Goal: Task Accomplishment & Management: Use online tool/utility

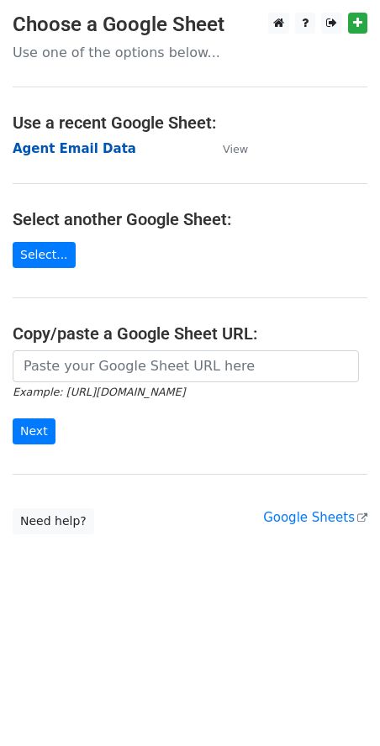
click at [51, 147] on strong "Agent Email Data" at bounding box center [74, 148] width 123 height 15
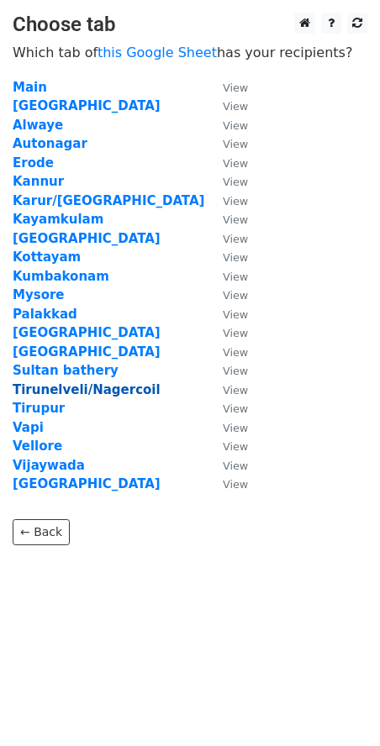
click at [38, 389] on strong "Tirunelveli/Nagercoil" at bounding box center [87, 389] width 148 height 15
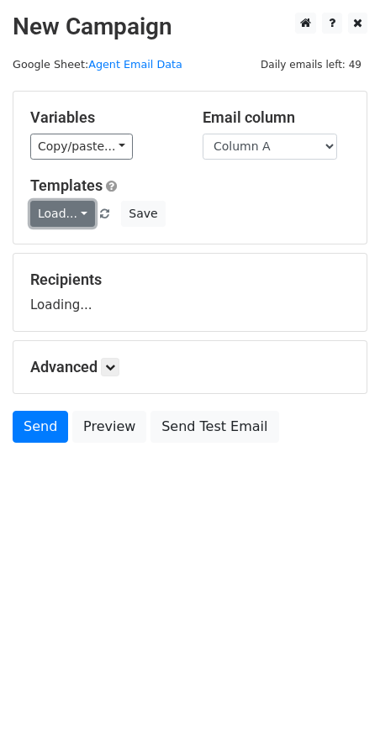
click at [60, 212] on link "Load..." at bounding box center [62, 214] width 65 height 26
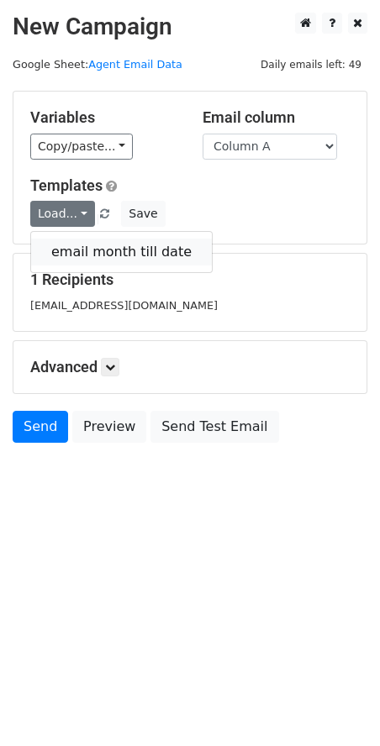
click at [77, 253] on link "email month till date" at bounding box center [121, 252] width 181 height 27
